Goal: Task Accomplishment & Management: Complete application form

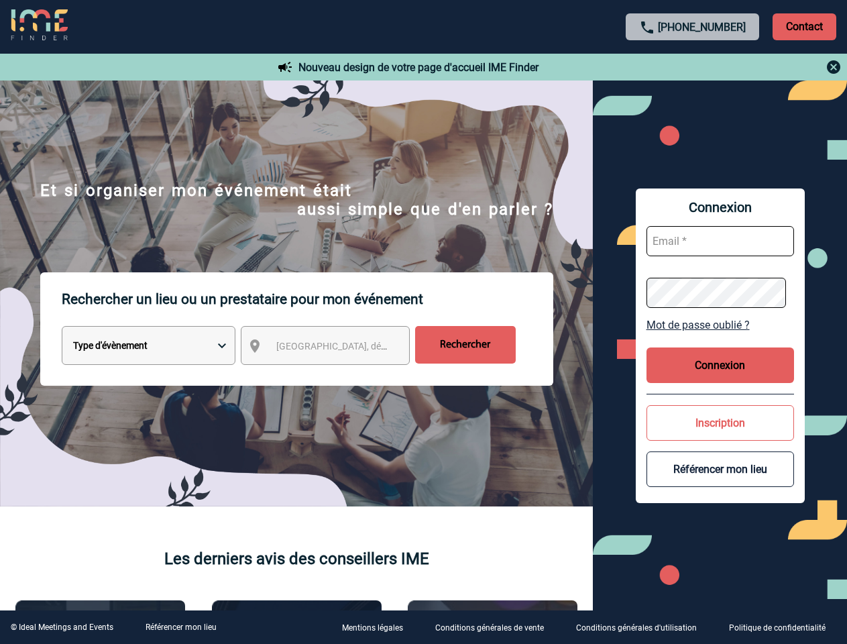
click at [423, 322] on p "Rechercher un lieu ou un prestataire pour mon événement" at bounding box center [307, 299] width 491 height 54
click at [804, 26] on p "Contact" at bounding box center [804, 26] width 64 height 27
click at [693, 67] on div at bounding box center [693, 67] width 298 height 16
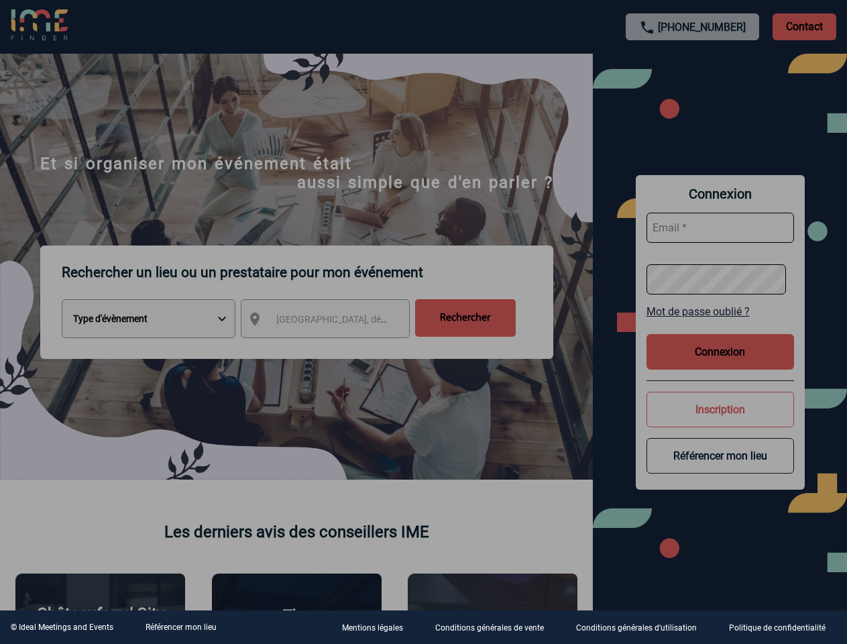
click at [337, 348] on div at bounding box center [423, 322] width 847 height 644
click at [720, 325] on div at bounding box center [423, 322] width 847 height 644
click at [720, 365] on div at bounding box center [423, 322] width 847 height 644
click at [720, 422] on div at bounding box center [423, 322] width 847 height 644
click at [720, 469] on div at bounding box center [423, 322] width 847 height 644
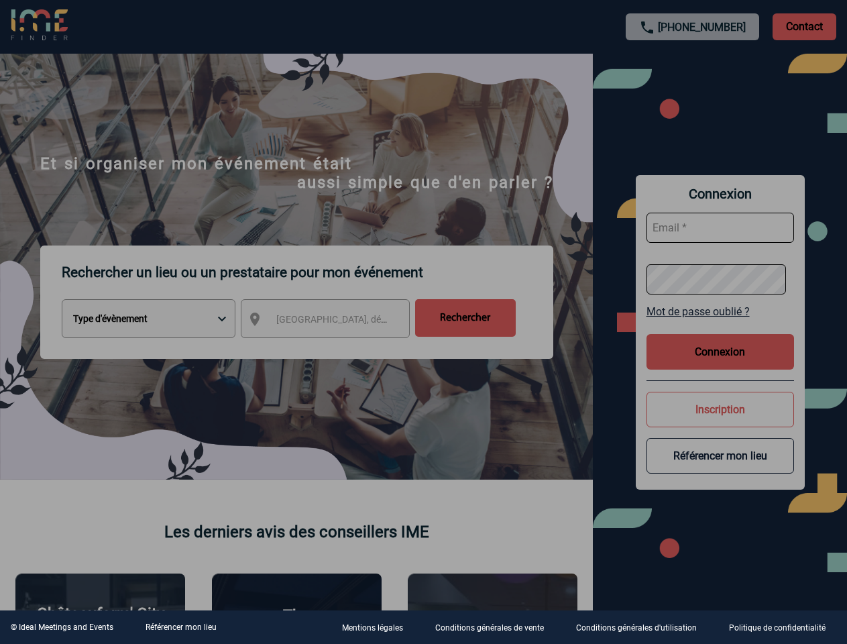
click at [180, 627] on link "Référencer mon lieu" at bounding box center [180, 626] width 71 height 9
